Goal: Transaction & Acquisition: Purchase product/service

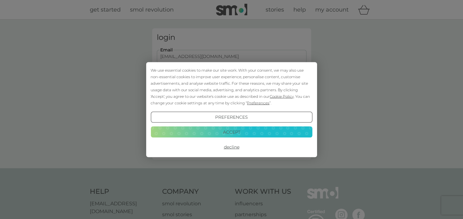
click at [231, 143] on button "Decline" at bounding box center [232, 147] width 162 height 11
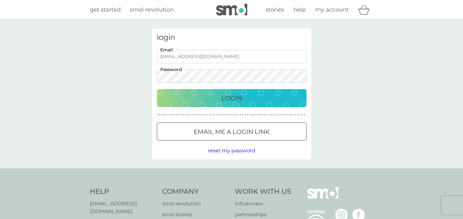
click at [213, 98] on div "Login" at bounding box center [231, 98] width 137 height 10
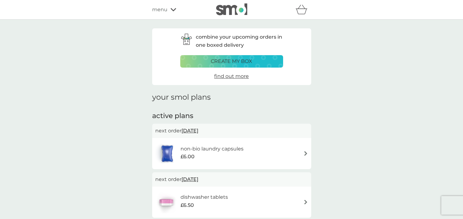
click at [306, 153] on img at bounding box center [306, 153] width 5 height 5
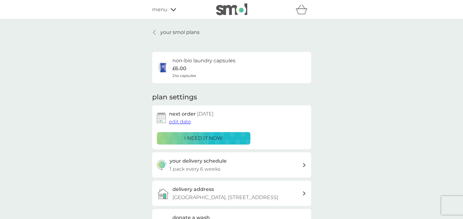
click at [122, 149] on div "your smol plans non-bio laundry capsules £6.00 24x capsules plan settings next …" at bounding box center [231, 169] width 463 height 298
click at [187, 33] on p "your smol plans" at bounding box center [179, 32] width 39 height 8
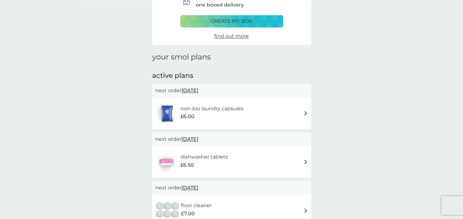
scroll to position [40, 0]
click at [305, 161] on img at bounding box center [306, 162] width 5 height 5
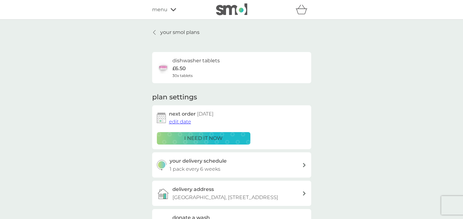
click at [154, 32] on icon at bounding box center [154, 32] width 2 height 4
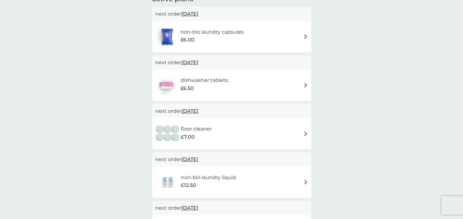
scroll to position [117, 0]
click at [304, 182] on img at bounding box center [306, 182] width 5 height 5
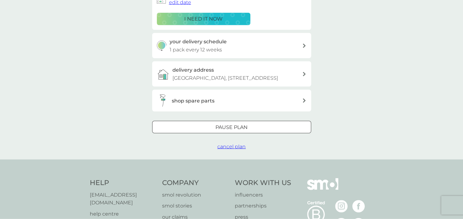
scroll to position [119, 0]
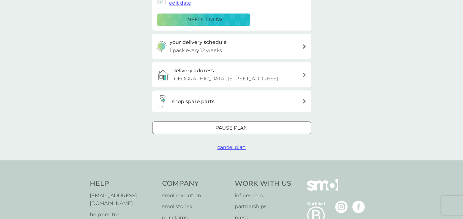
click at [232, 150] on span "cancel plan" at bounding box center [231, 147] width 28 height 6
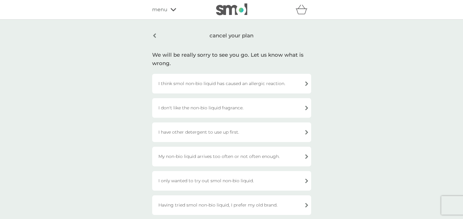
click at [155, 36] on div "cancel your plan" at bounding box center [231, 35] width 159 height 15
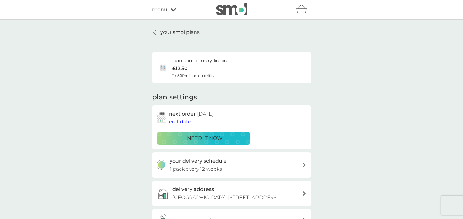
scroll to position [119, 0]
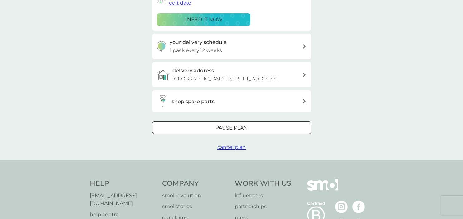
click at [239, 128] on div at bounding box center [239, 128] width 0 height 0
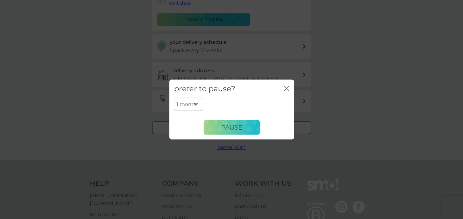
select select "6"
click option "6 months" at bounding box center [0, 0] width 0 height 0
click at [230, 128] on span "Pause" at bounding box center [231, 127] width 21 height 7
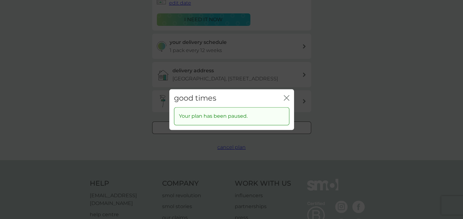
click at [287, 96] on icon "close" at bounding box center [287, 98] width 6 height 6
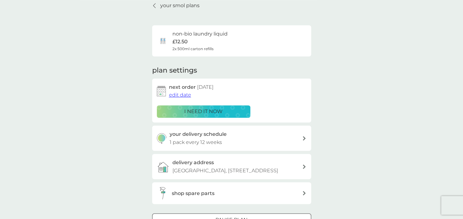
scroll to position [0, 0]
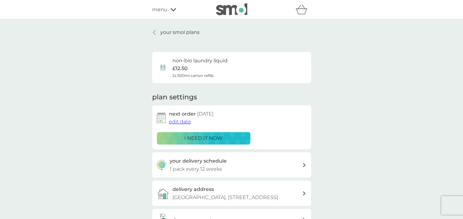
click at [154, 33] on icon at bounding box center [154, 32] width 2 height 5
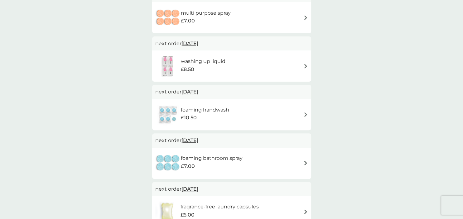
scroll to position [281, 0]
click at [306, 117] on img at bounding box center [306, 115] width 5 height 5
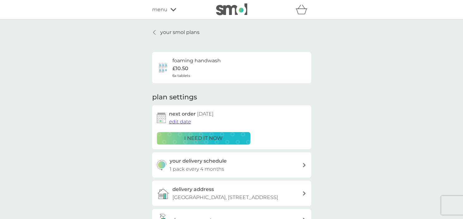
click at [179, 122] on span "edit date" at bounding box center [180, 122] width 22 height 6
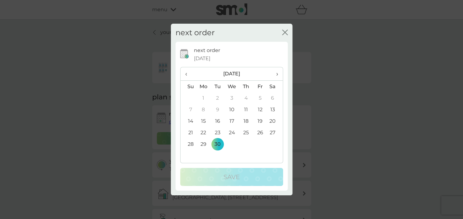
click at [276, 73] on span "›" at bounding box center [275, 73] width 6 height 13
click at [201, 144] on td "24" at bounding box center [204, 145] width 14 height 12
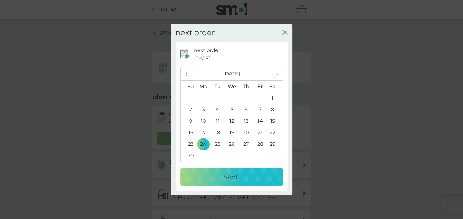
click at [208, 178] on div "Save" at bounding box center [232, 177] width 90 height 10
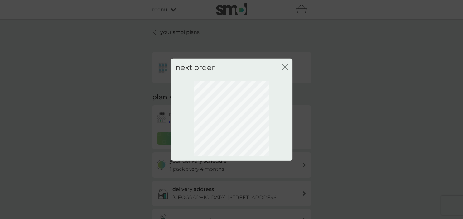
click at [285, 67] on icon "close" at bounding box center [286, 67] width 2 height 5
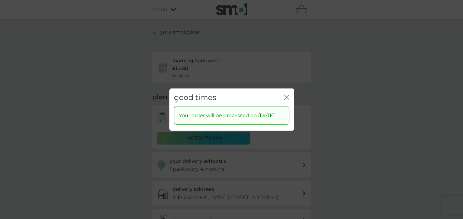
click at [289, 94] on icon "close" at bounding box center [287, 97] width 6 height 6
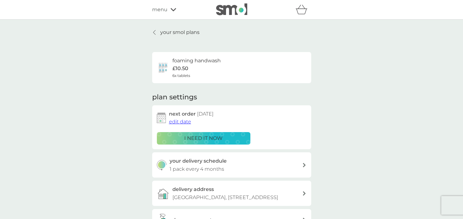
click at [172, 34] on p "your smol plans" at bounding box center [179, 32] width 39 height 8
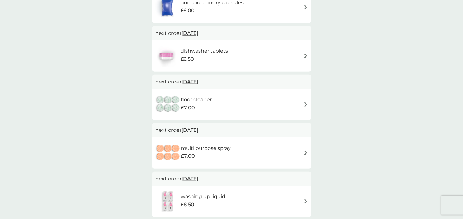
scroll to position [146, 0]
click at [304, 152] on img at bounding box center [306, 153] width 5 height 5
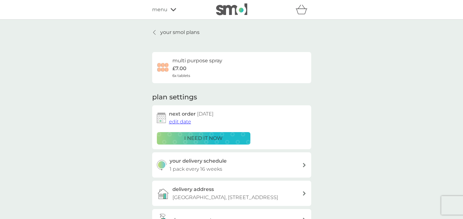
click at [178, 123] on span "edit date" at bounding box center [180, 122] width 22 height 6
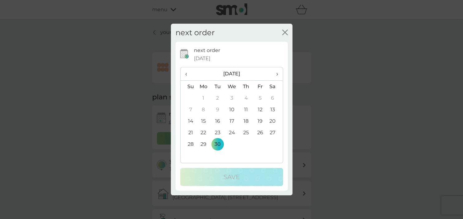
click at [277, 73] on span "›" at bounding box center [275, 73] width 6 height 13
click at [258, 143] on td "31" at bounding box center [260, 145] width 14 height 12
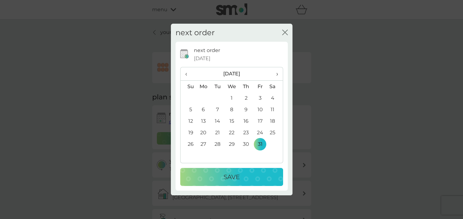
click at [235, 176] on p "Save" at bounding box center [232, 177] width 16 height 10
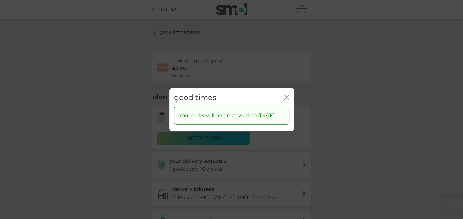
click at [286, 95] on icon "close" at bounding box center [285, 97] width 2 height 5
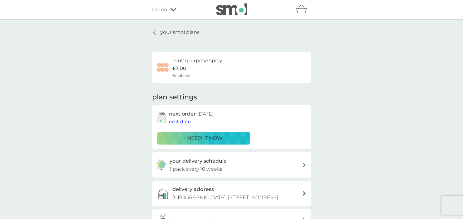
click at [171, 34] on p "your smol plans" at bounding box center [179, 32] width 39 height 8
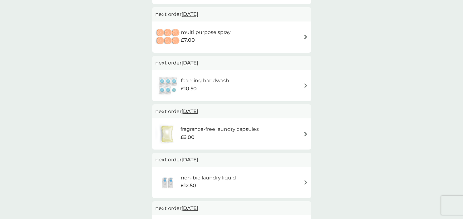
scroll to position [359, 0]
click at [306, 135] on img at bounding box center [306, 134] width 5 height 5
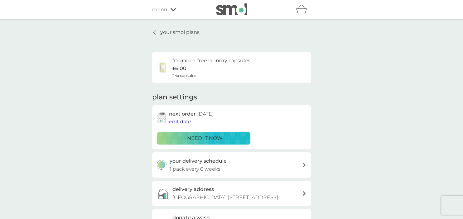
click at [187, 121] on span "edit date" at bounding box center [180, 122] width 22 height 6
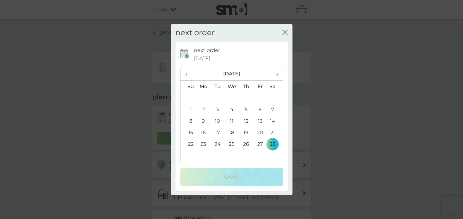
click at [286, 32] on icon "close" at bounding box center [285, 33] width 6 height 6
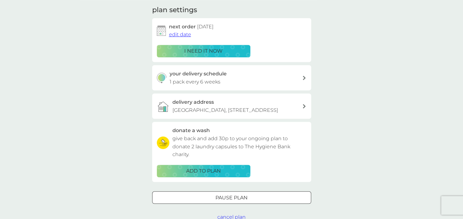
scroll to position [90, 0]
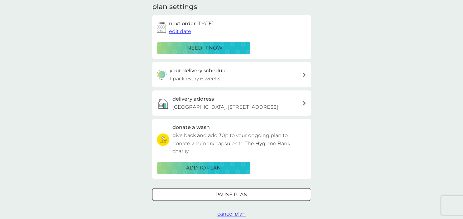
click at [202, 199] on div "Pause plan" at bounding box center [232, 195] width 158 height 8
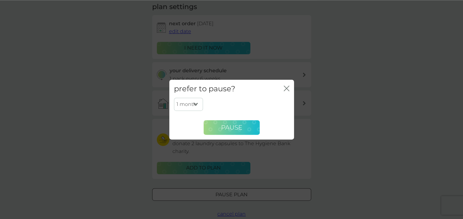
click at [216, 130] on button "Pause" at bounding box center [232, 127] width 56 height 15
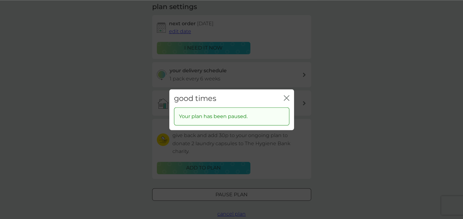
click at [284, 96] on icon "close" at bounding box center [287, 98] width 6 height 6
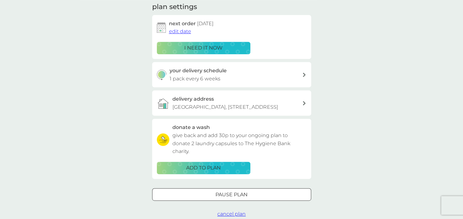
click at [284, 96] on div "delivery address The Chapel, 2 Chapel Orchard, Abergavenny, NP7 7BQ" at bounding box center [238, 103] width 130 height 16
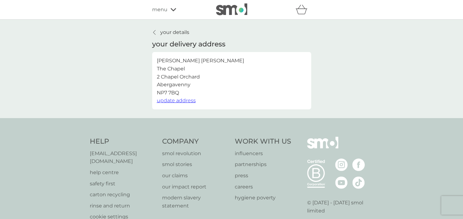
click at [153, 31] on icon at bounding box center [154, 32] width 2 height 5
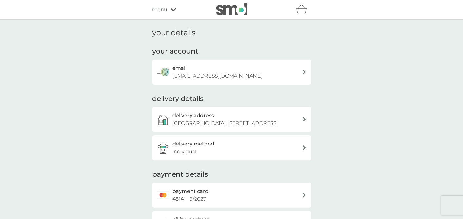
click at [172, 8] on icon at bounding box center [174, 10] width 6 height 4
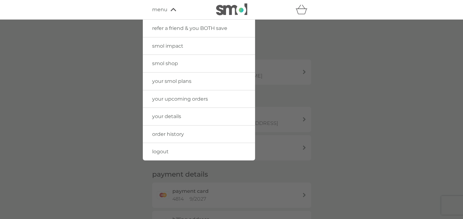
click at [161, 97] on span "your upcoming orders" at bounding box center [180, 99] width 56 height 6
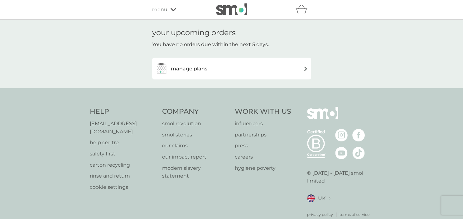
click at [224, 73] on div "manage plans" at bounding box center [231, 68] width 153 height 12
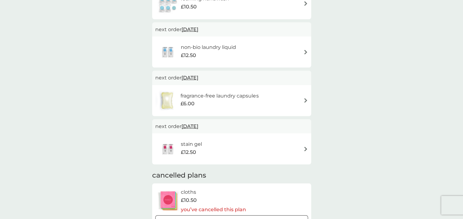
scroll to position [442, 0]
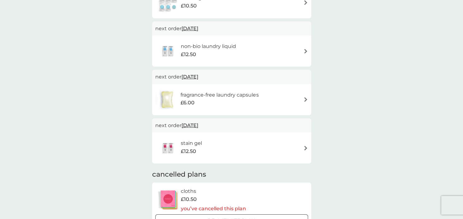
click at [306, 152] on div "stain gel £12.50" at bounding box center [231, 148] width 153 height 22
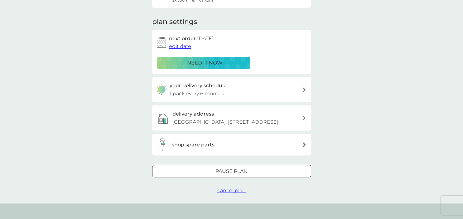
scroll to position [88, 0]
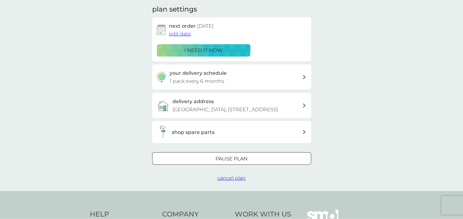
click at [250, 163] on button "Pause plan" at bounding box center [231, 159] width 159 height 12
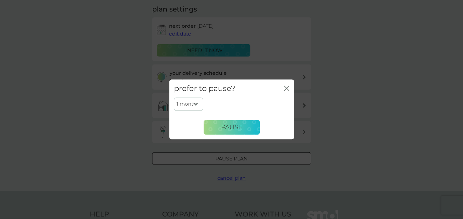
select select "6"
click option "6 months" at bounding box center [0, 0] width 0 height 0
click at [238, 128] on span "Pause" at bounding box center [231, 127] width 21 height 7
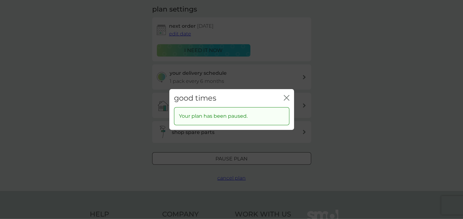
click at [284, 96] on icon "close" at bounding box center [287, 98] width 6 height 6
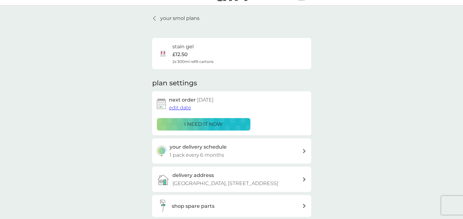
scroll to position [0, 0]
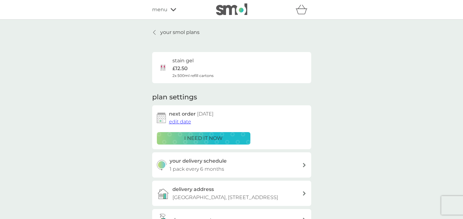
click at [163, 31] on p "your smol plans" at bounding box center [179, 32] width 39 height 8
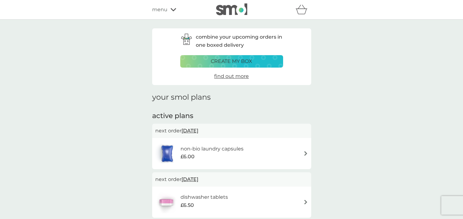
click at [174, 8] on div "menu" at bounding box center [178, 10] width 53 height 8
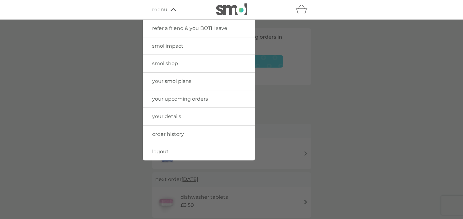
click at [164, 64] on span "smol shop" at bounding box center [165, 64] width 26 height 6
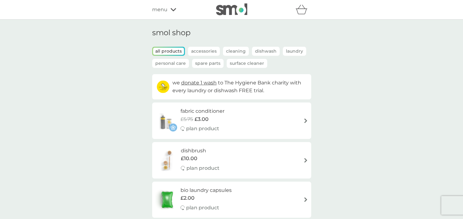
click at [174, 52] on p "all products" at bounding box center [168, 51] width 31 height 7
click at [256, 52] on p "Dishwash" at bounding box center [266, 51] width 28 height 9
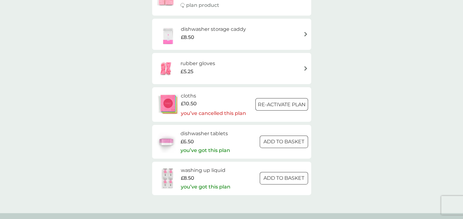
scroll to position [163, 0]
click at [185, 175] on h6 "washing up liquid" at bounding box center [206, 171] width 50 height 8
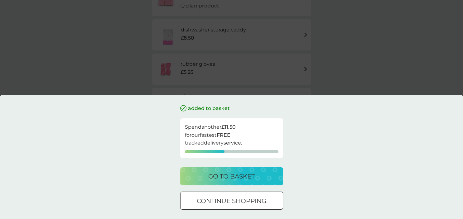
click at [208, 175] on div "go to basket" at bounding box center [232, 177] width 90 height 10
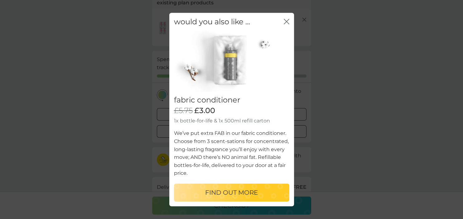
scroll to position [46, 0]
click at [286, 23] on icon "close" at bounding box center [287, 22] width 6 height 6
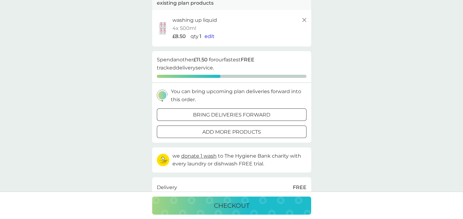
scroll to position [0, 0]
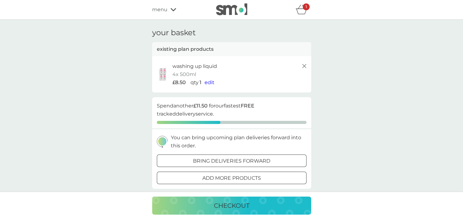
click at [304, 9] on div "1" at bounding box center [306, 6] width 7 height 7
click at [306, 7] on p "1" at bounding box center [306, 7] width 1 height 0
click at [194, 82] on p "qty" at bounding box center [195, 83] width 8 height 8
click at [210, 81] on span "edit" at bounding box center [210, 83] width 10 height 6
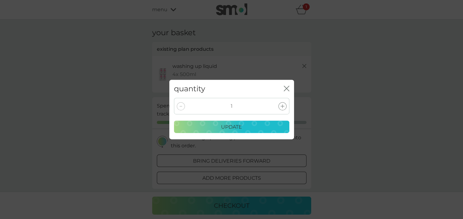
click at [182, 107] on div at bounding box center [181, 106] width 8 height 8
click at [282, 106] on icon at bounding box center [283, 107] width 4 height 4
click at [179, 106] on div at bounding box center [181, 106] width 8 height 8
click at [256, 127] on div "update" at bounding box center [231, 127] width 107 height 8
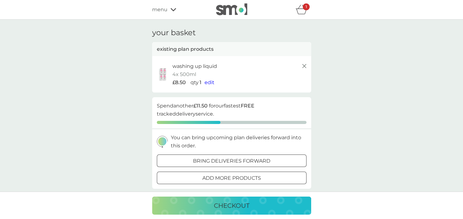
click at [244, 208] on p "checkout" at bounding box center [232, 206] width 36 height 10
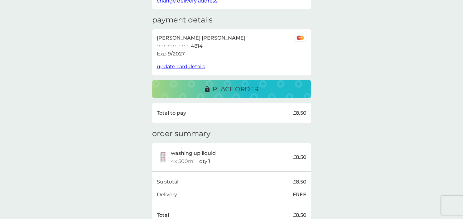
scroll to position [96, 0]
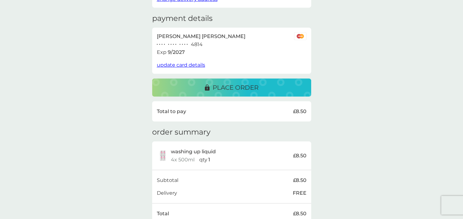
click at [231, 89] on p "place order" at bounding box center [236, 88] width 46 height 10
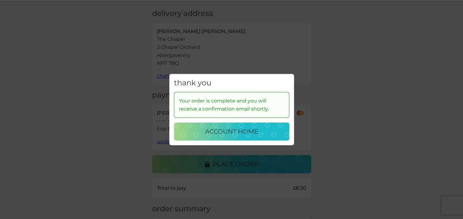
scroll to position [0, 0]
